Goal: Find specific page/section: Find specific page/section

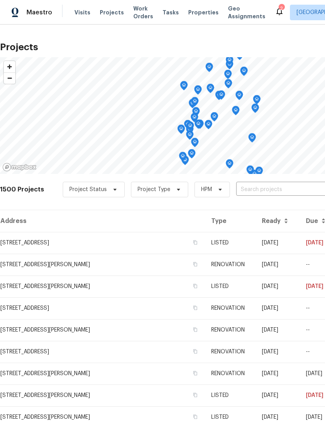
click at [276, 14] on icon at bounding box center [279, 12] width 6 height 8
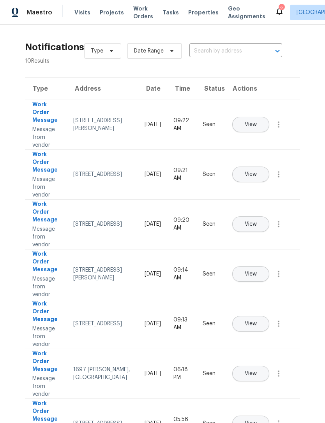
click at [191, 15] on span "Properties" at bounding box center [203, 13] width 30 height 8
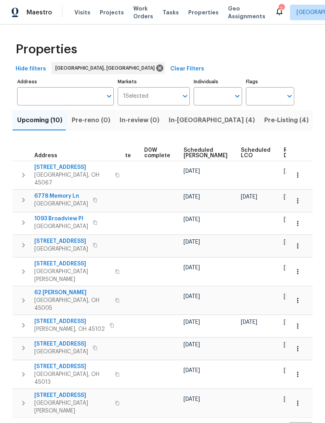
scroll to position [0, 196]
click at [80, 15] on span "Visits" at bounding box center [82, 13] width 16 height 8
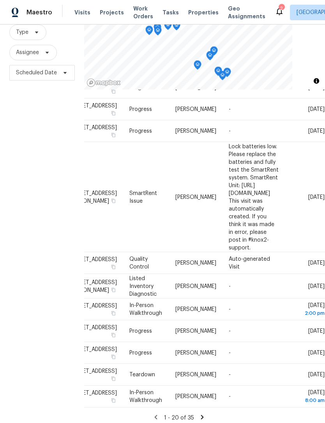
scroll to position [551, 67]
click at [198, 414] on icon at bounding box center [201, 417] width 7 height 7
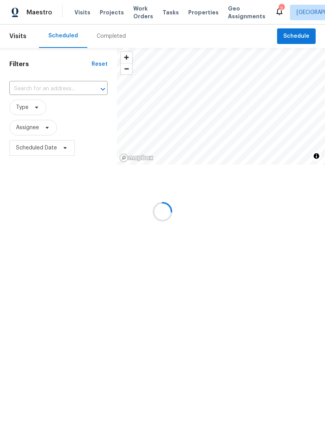
click at [163, 411] on div at bounding box center [162, 211] width 325 height 423
